Goal: Transaction & Acquisition: Subscribe to service/newsletter

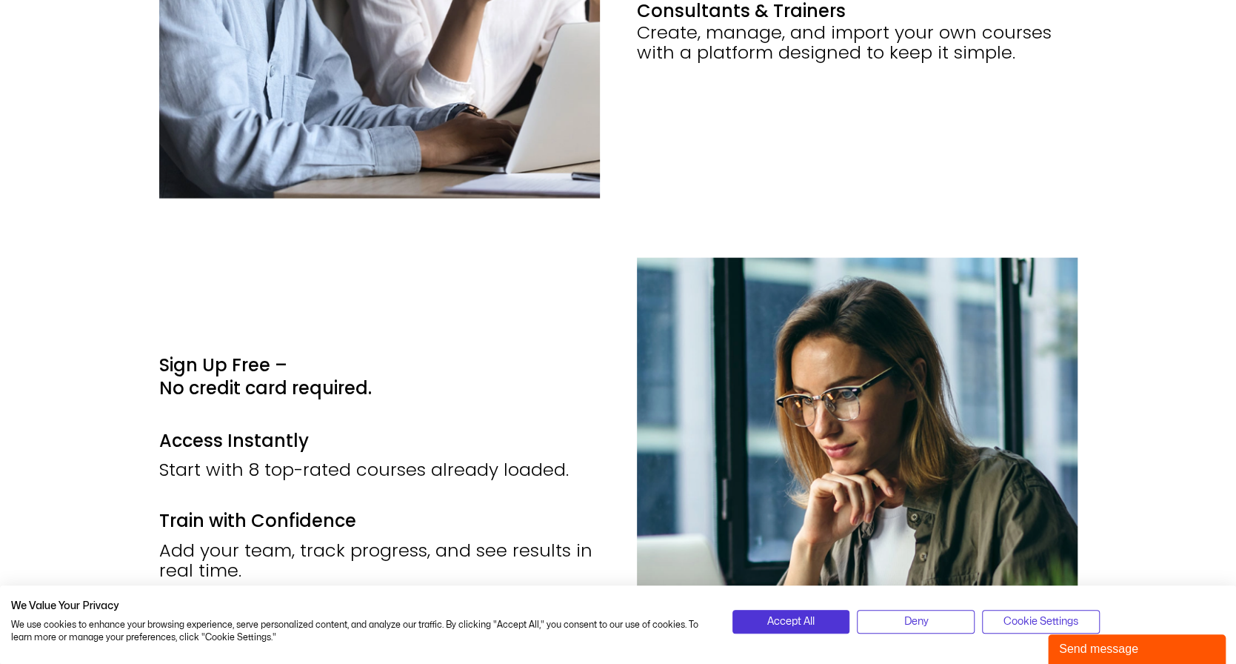
scroll to position [2518, 0]
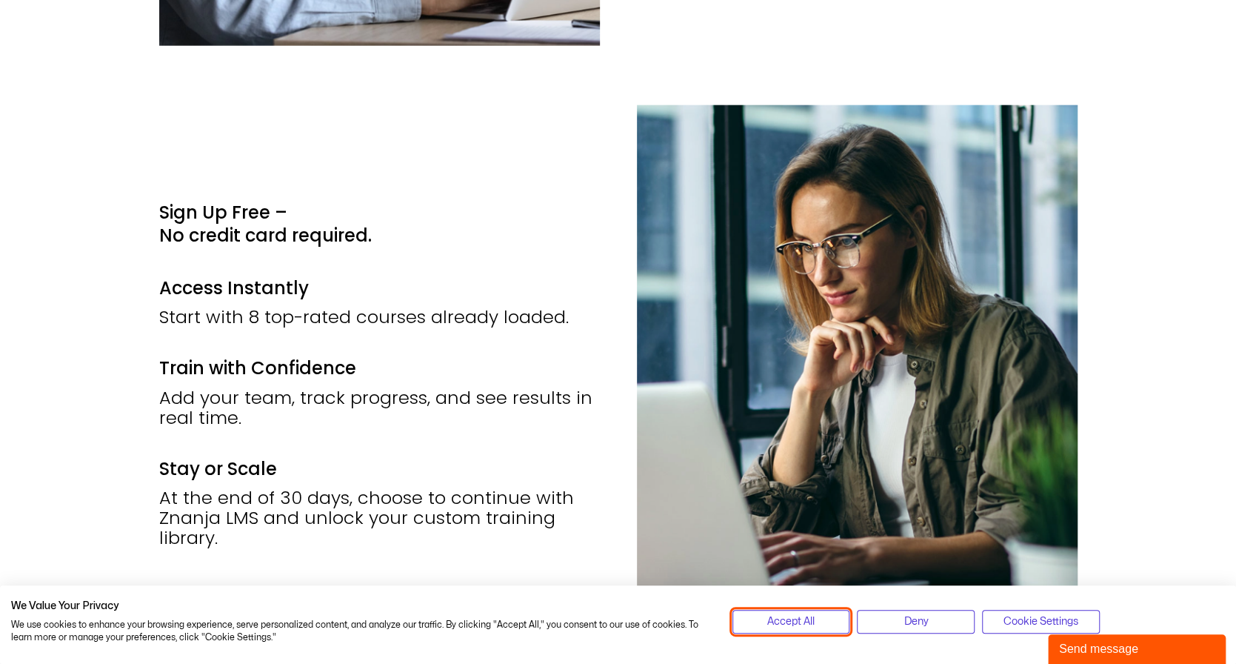
click at [816, 614] on button "Accept All" at bounding box center [792, 622] width 118 height 24
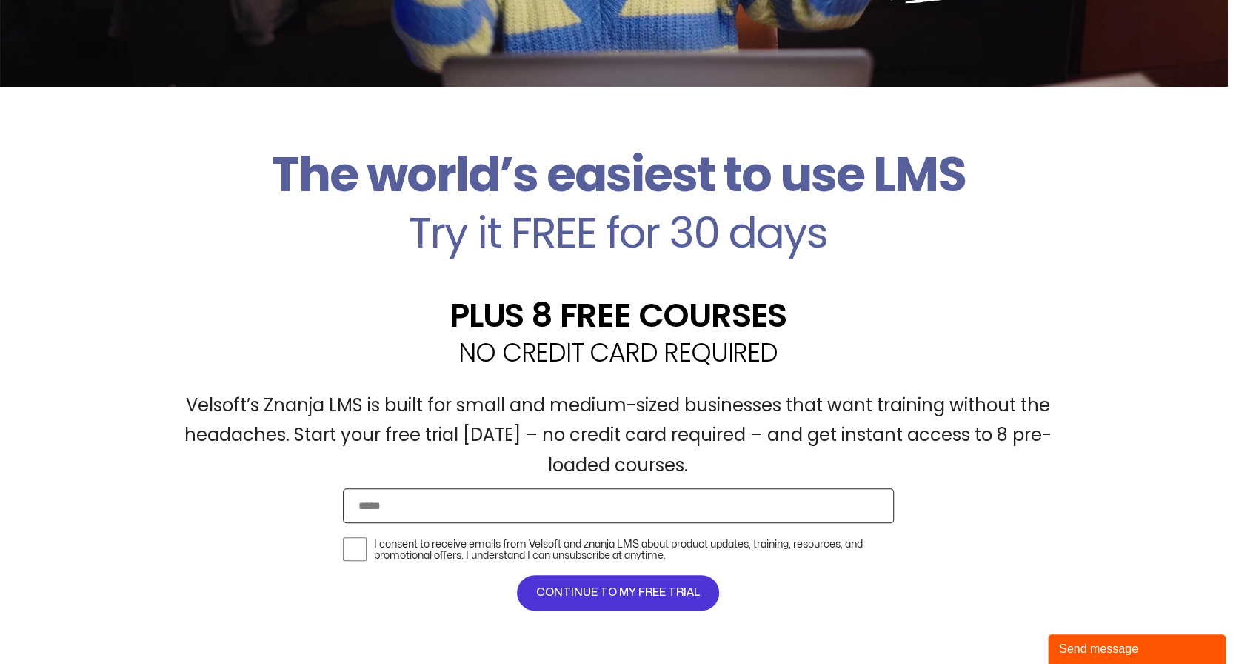
scroll to position [296, 0]
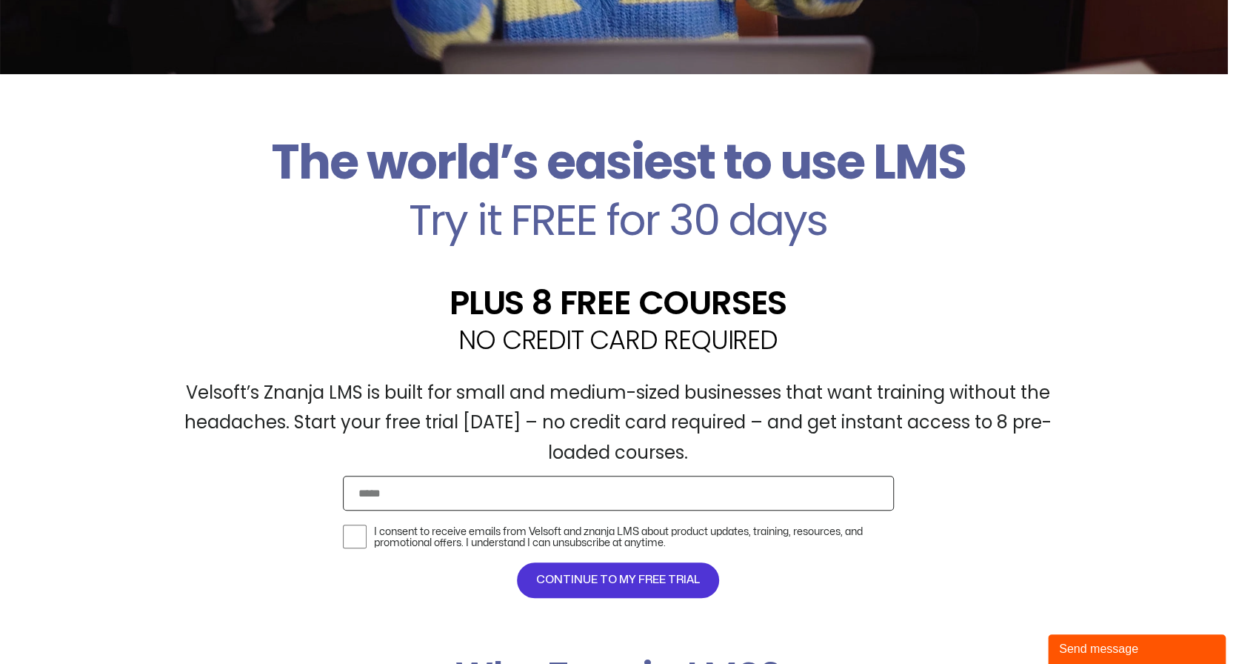
click at [634, 503] on input "Email" at bounding box center [618, 493] width 551 height 35
type input "**********"
click at [119, 562] on div "**********" at bounding box center [618, 365] width 1236 height 583
click at [339, 533] on div "Verify I consent to receive emails from Velsoft and znanja LMS about product up…" at bounding box center [618, 536] width 558 height 37
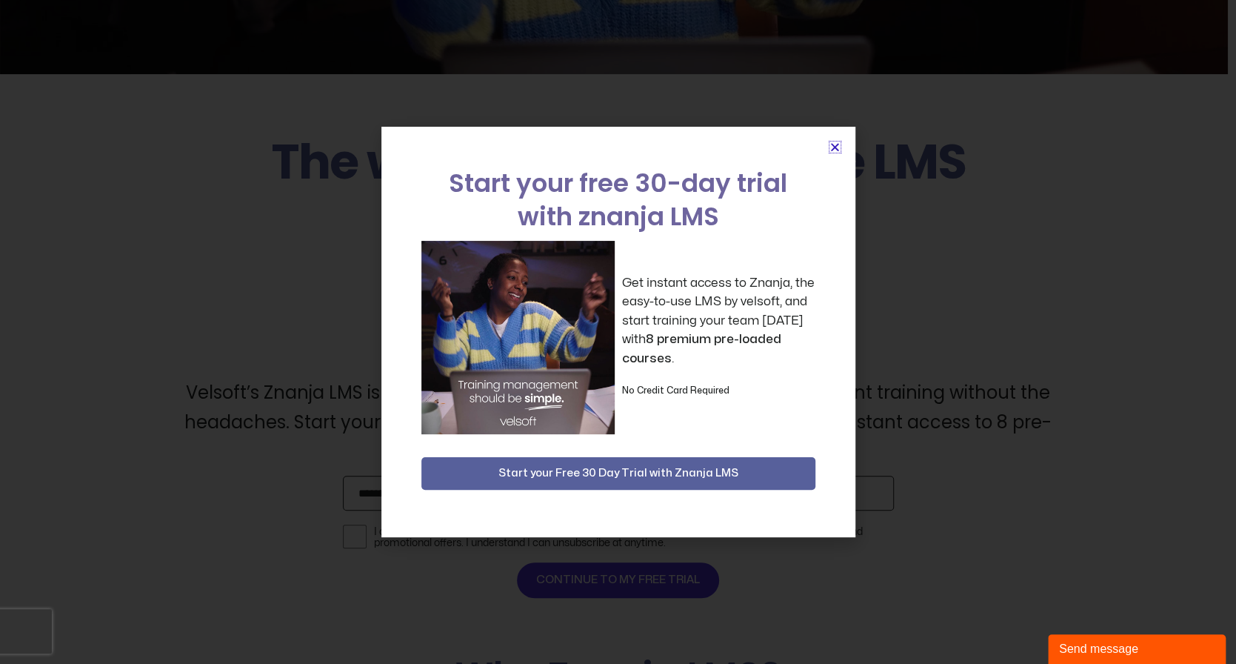
scroll to position [0, 0]
click at [647, 470] on span "Start your Free 30 Day Trial with Znanja LMS" at bounding box center [618, 473] width 240 height 18
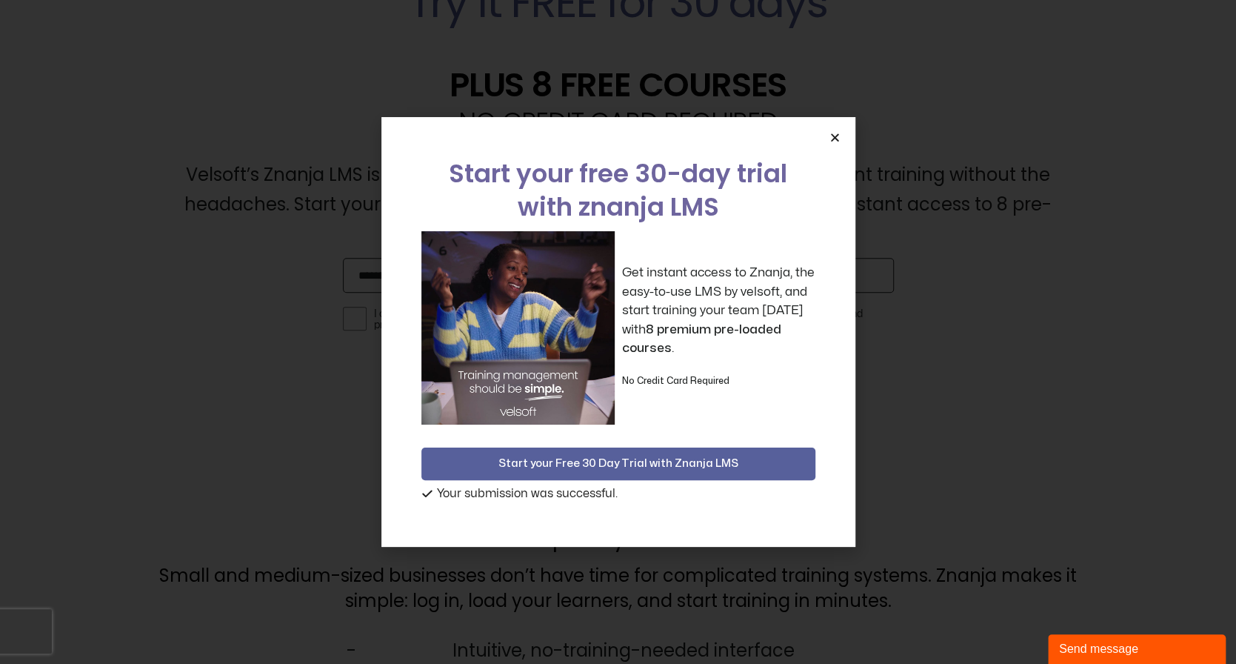
scroll to position [593, 0]
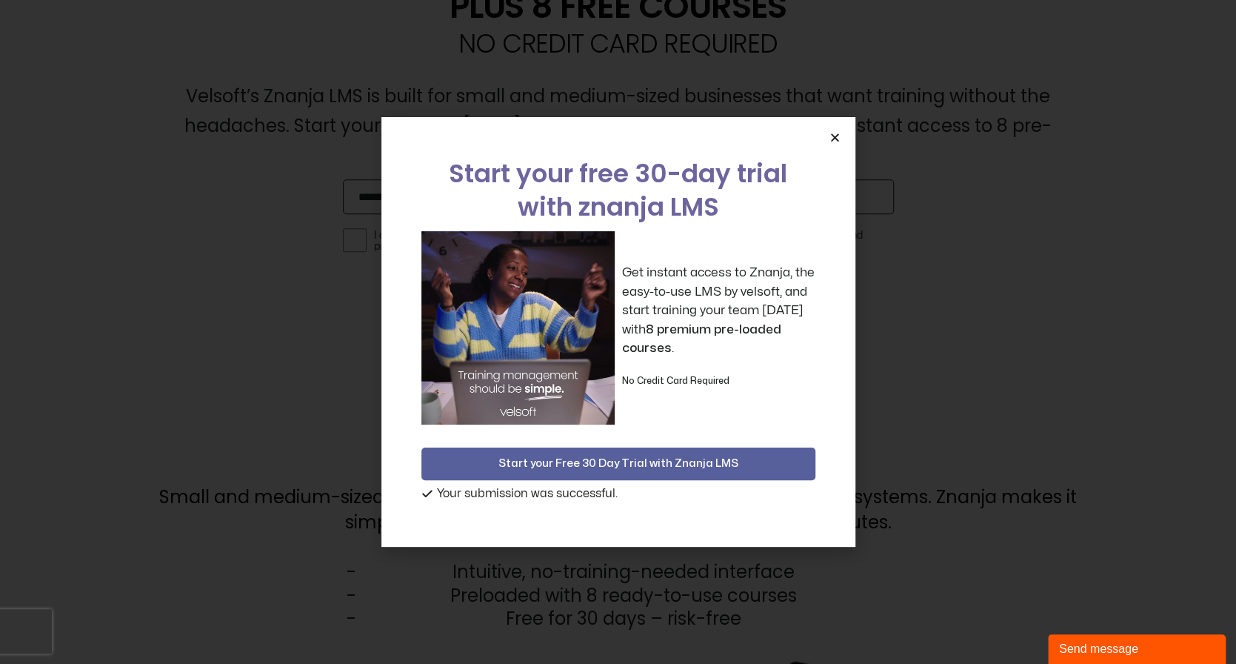
click at [608, 459] on span "Start your Free 30 Day Trial with Znanja LMS" at bounding box center [618, 464] width 240 height 18
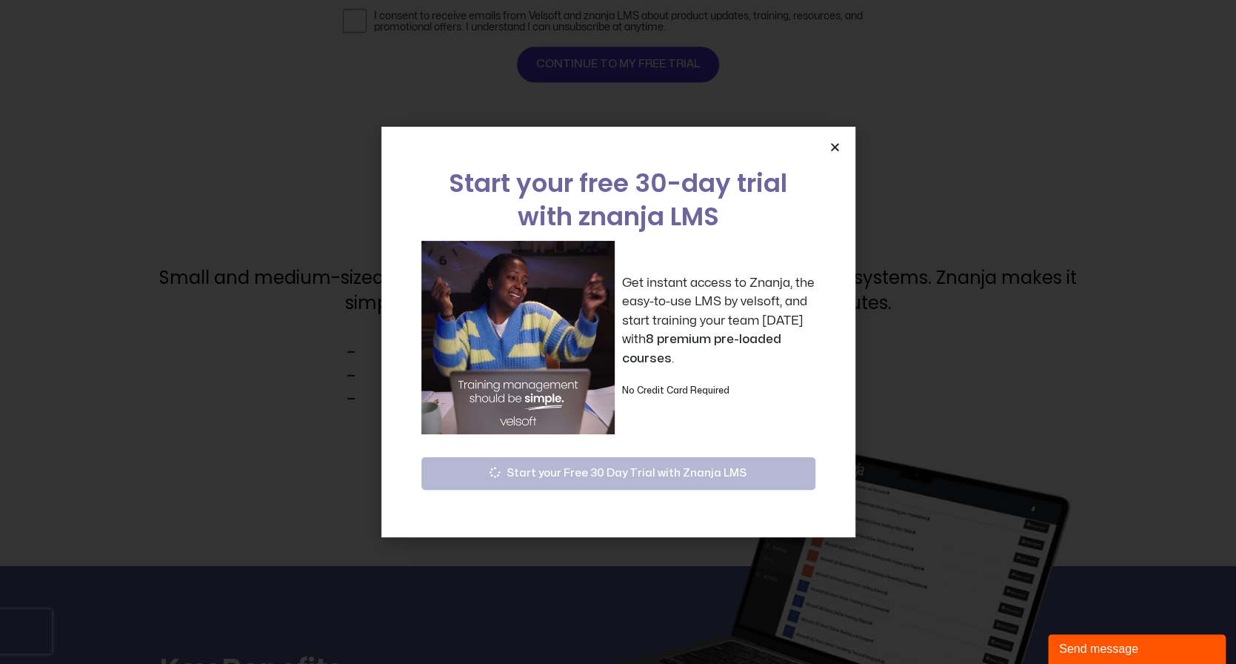
scroll to position [815, 0]
click at [838, 150] on icon "Close" at bounding box center [835, 146] width 11 height 11
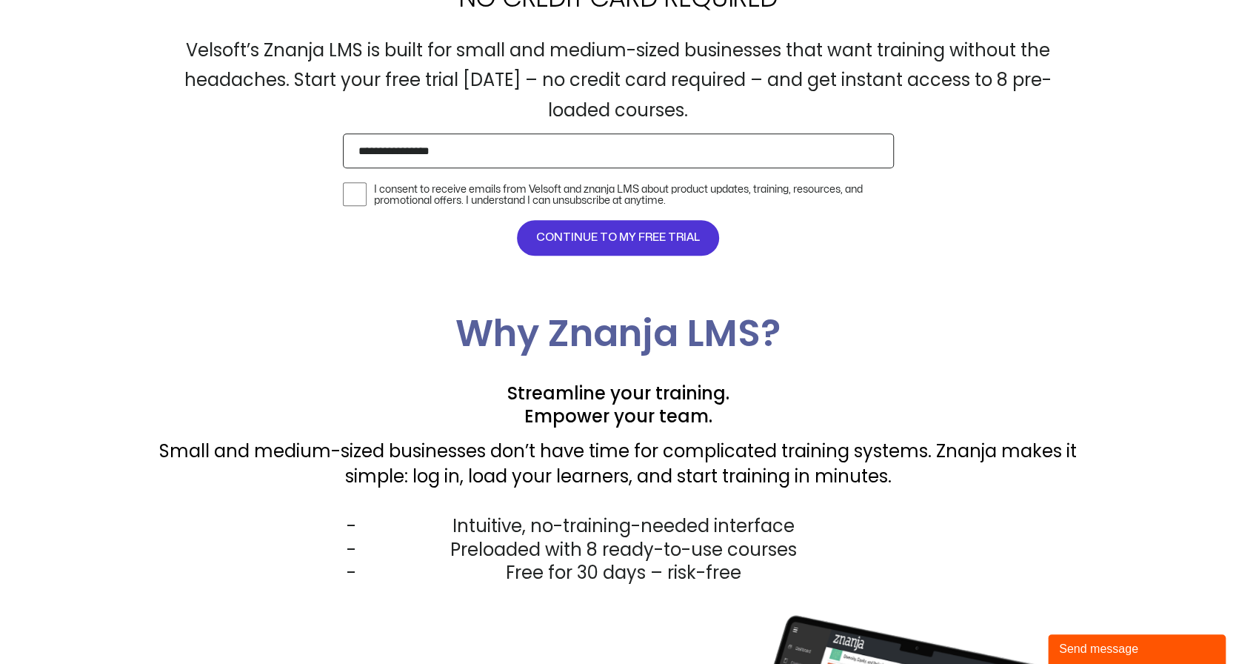
scroll to position [518, 0]
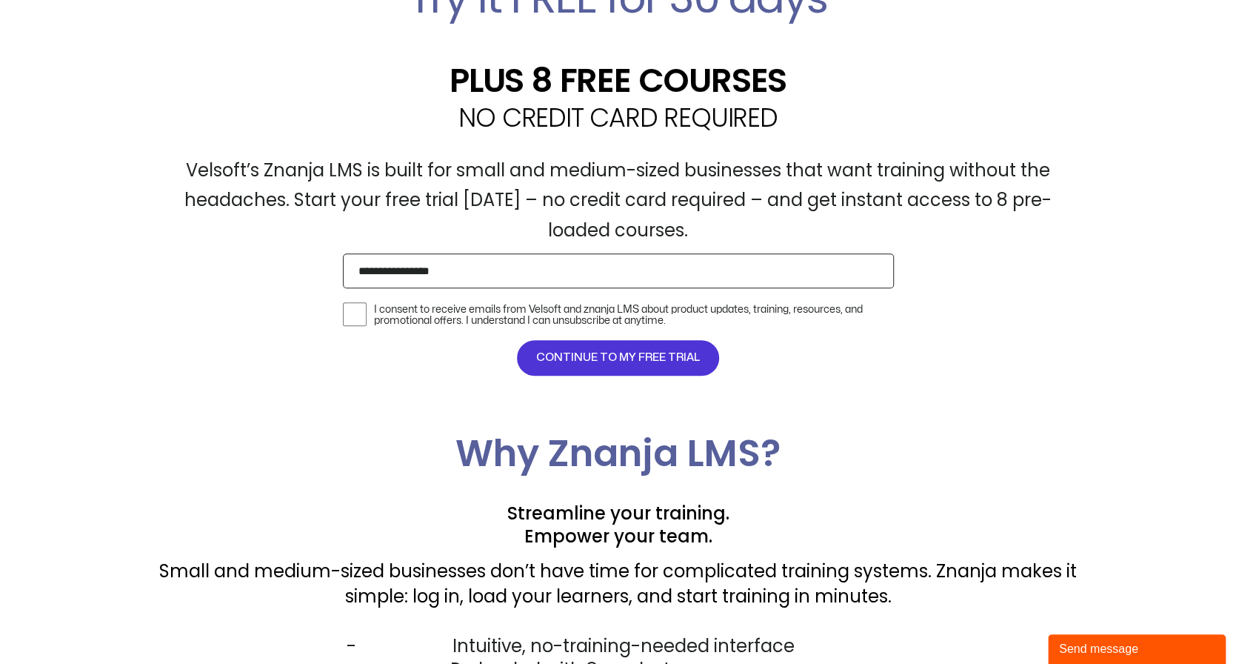
click at [627, 363] on span "CONTINUE TO MY FREE TRIAL" at bounding box center [618, 358] width 164 height 18
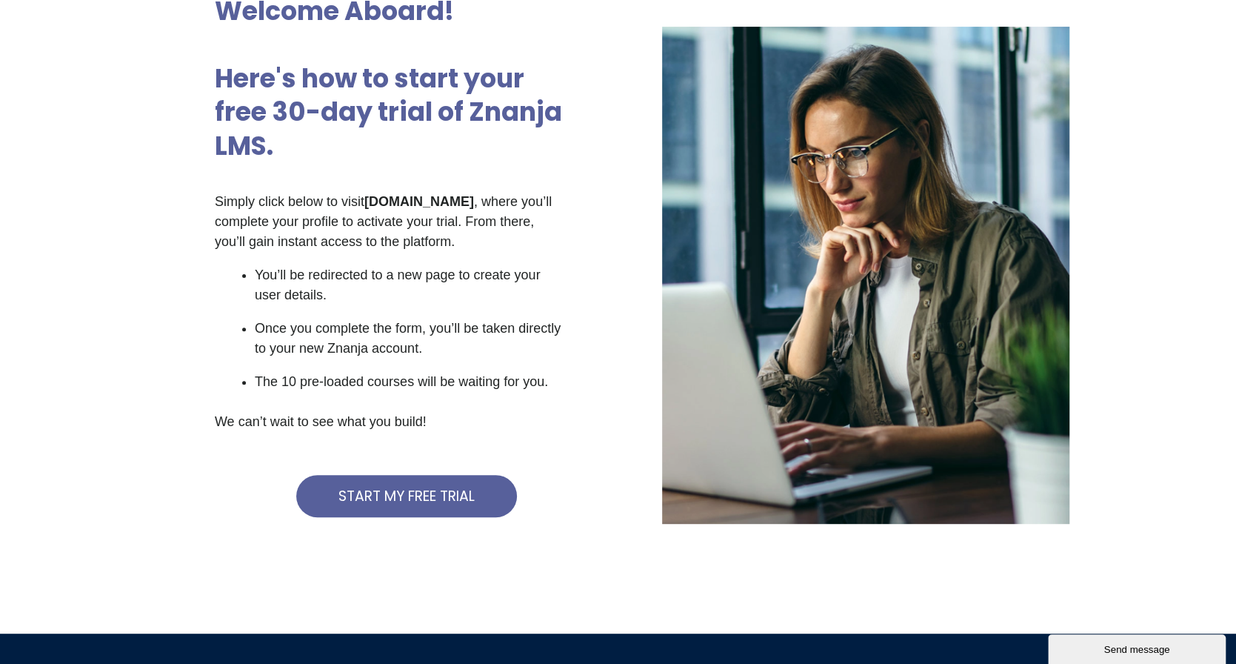
scroll to position [148, 0]
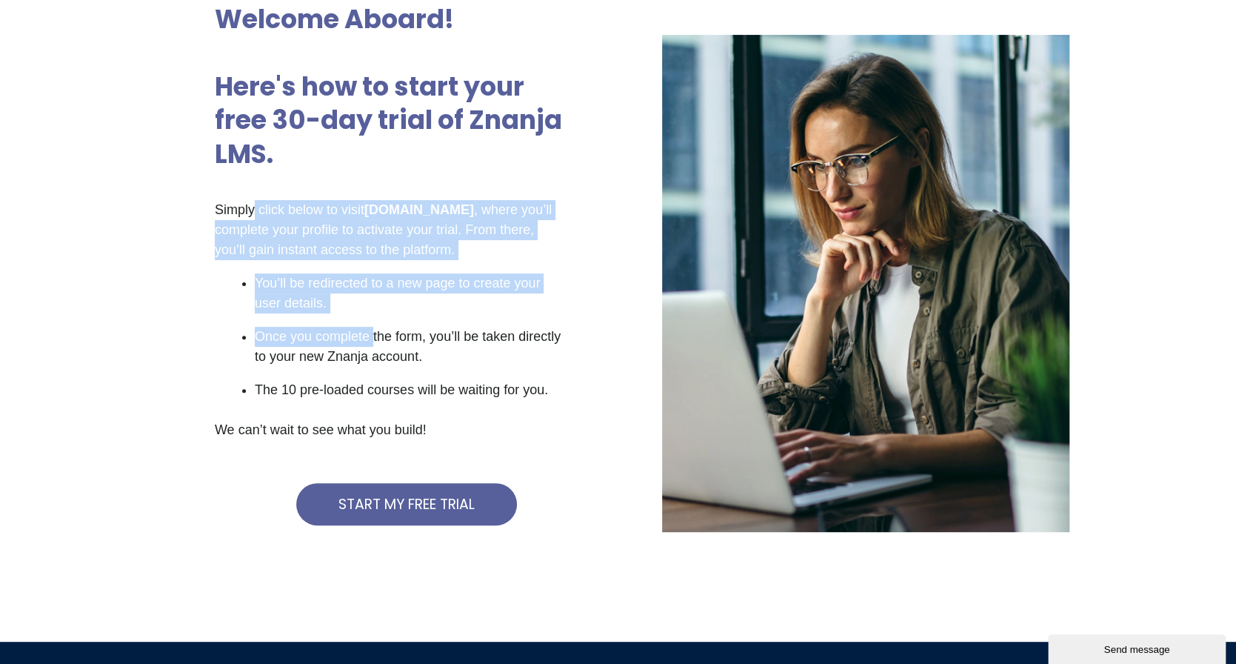
drag, startPoint x: 254, startPoint y: 211, endPoint x: 421, endPoint y: 436, distance: 279.5
click at [372, 341] on div "Simply click below to visit [DOMAIN_NAME] , where you’ll complete your profile …" at bounding box center [390, 326] width 350 height 253
click at [435, 501] on span "START MY FREE TRIAL" at bounding box center [406, 504] width 136 height 14
